Goal: Task Accomplishment & Management: Manage account settings

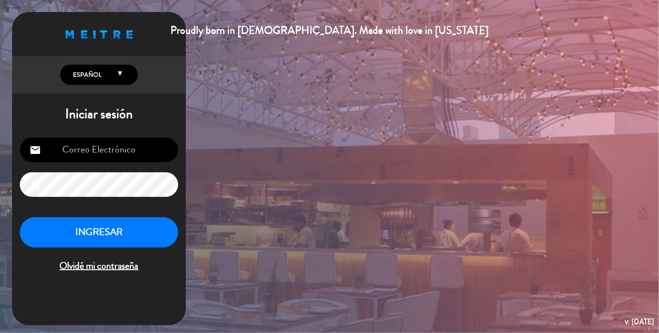
type input "[EMAIL_ADDRESS][DOMAIN_NAME]"
click at [117, 236] on button "INGRESAR" at bounding box center [99, 232] width 158 height 30
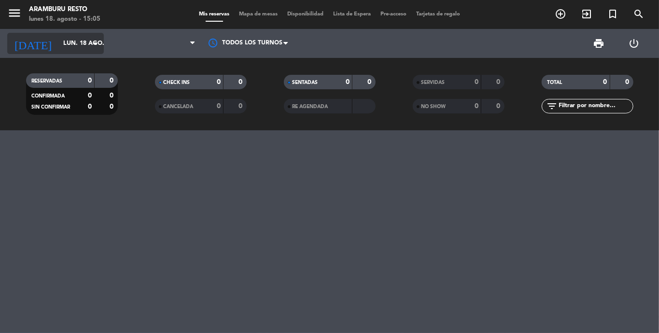
click at [95, 43] on icon "arrow_drop_down" at bounding box center [96, 44] width 12 height 12
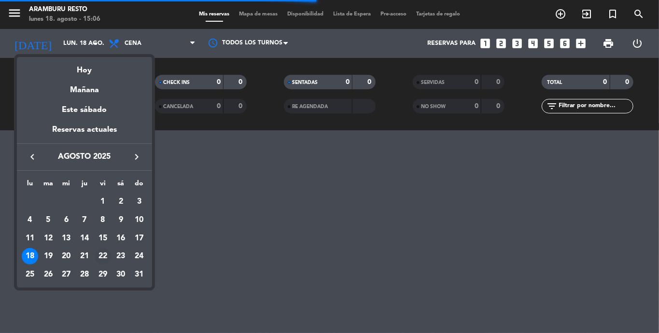
click at [104, 255] on div "22" at bounding box center [103, 256] width 16 height 16
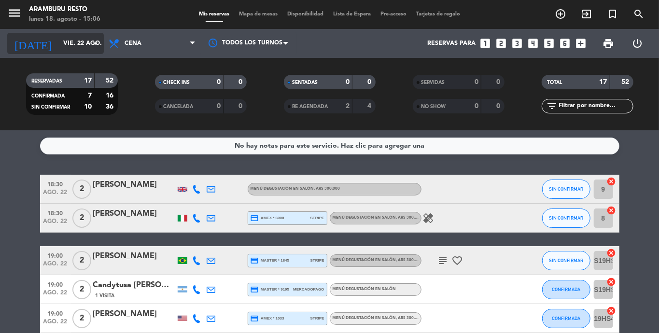
click at [93, 42] on icon "arrow_drop_down" at bounding box center [96, 44] width 12 height 12
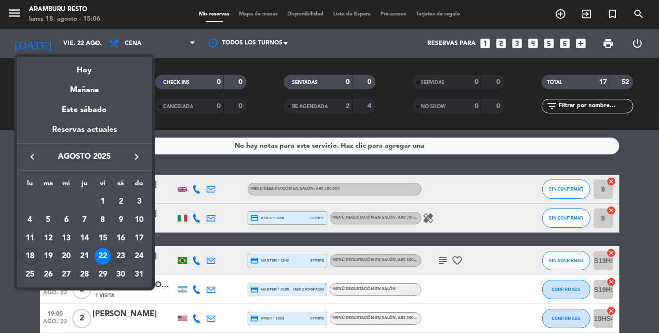
click at [116, 251] on div "23" at bounding box center [121, 256] width 16 height 16
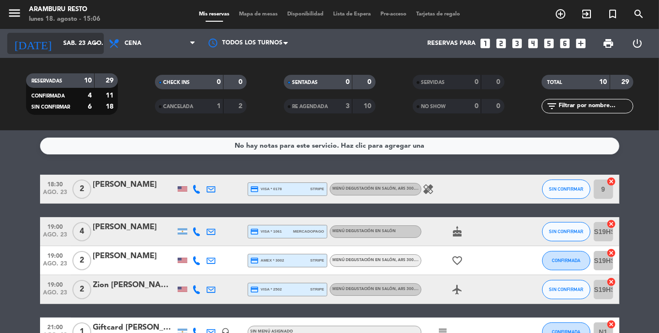
click at [98, 47] on icon "arrow_drop_down" at bounding box center [96, 44] width 12 height 12
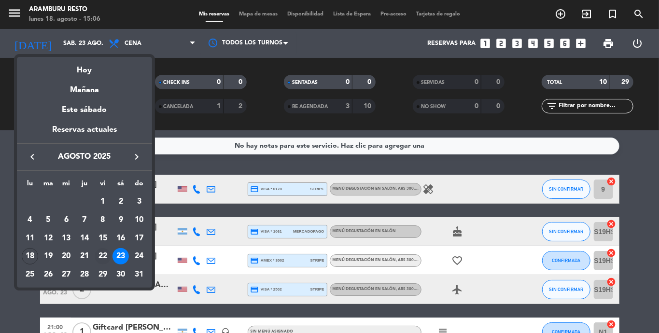
click at [100, 254] on div "22" at bounding box center [103, 256] width 16 height 16
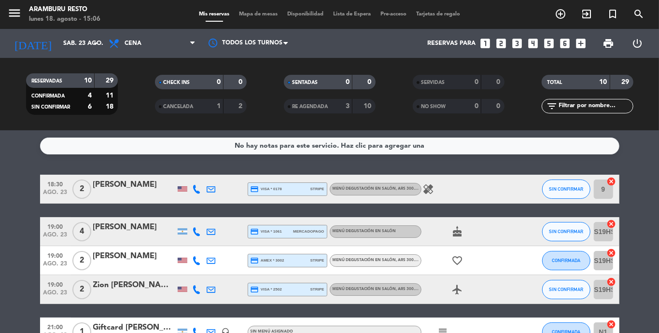
type input "vie. 22 ago."
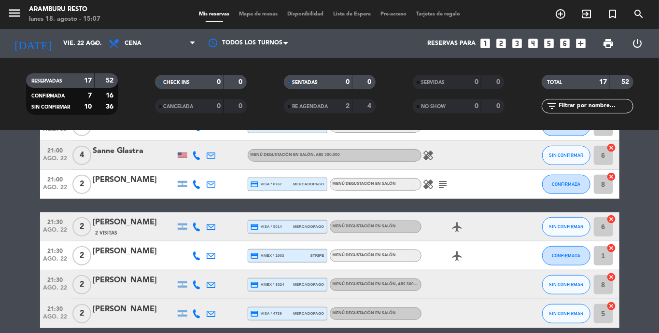
scroll to position [436, 0]
